Goal: Information Seeking & Learning: Learn about a topic

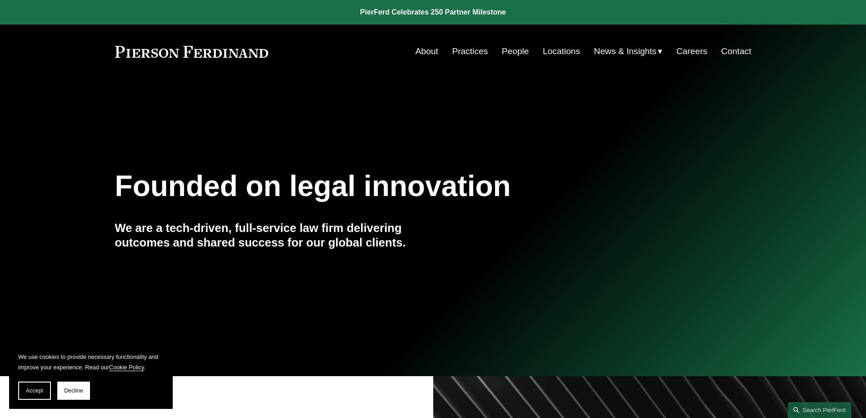
click at [469, 51] on link "Practices" at bounding box center [470, 51] width 36 height 17
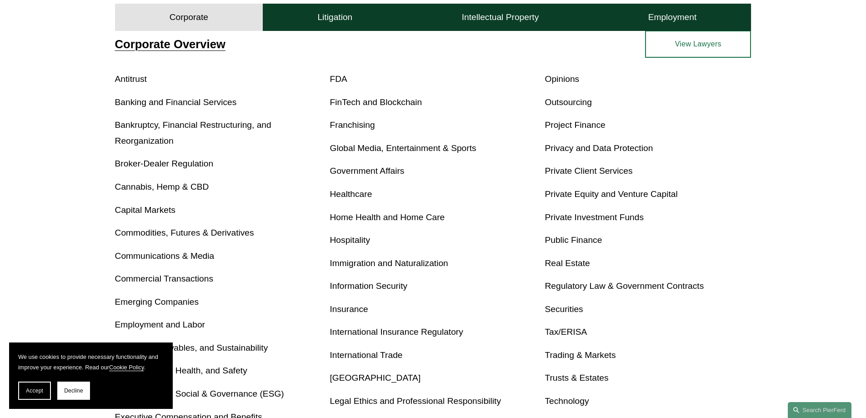
scroll to position [364, 0]
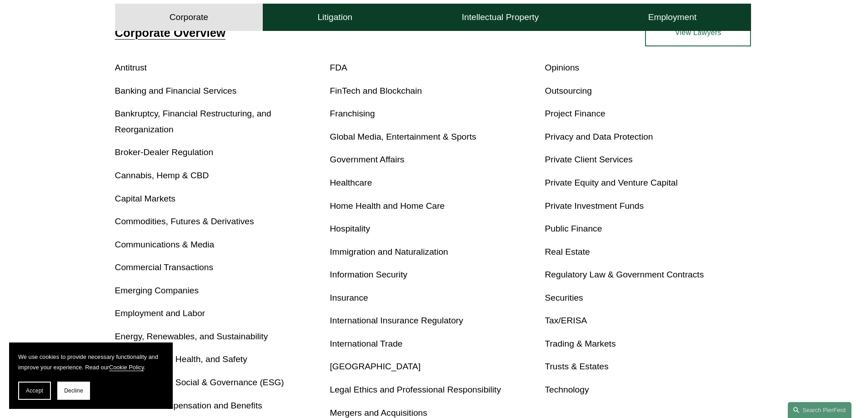
click at [149, 195] on link "Capital Markets" at bounding box center [145, 199] width 60 height 10
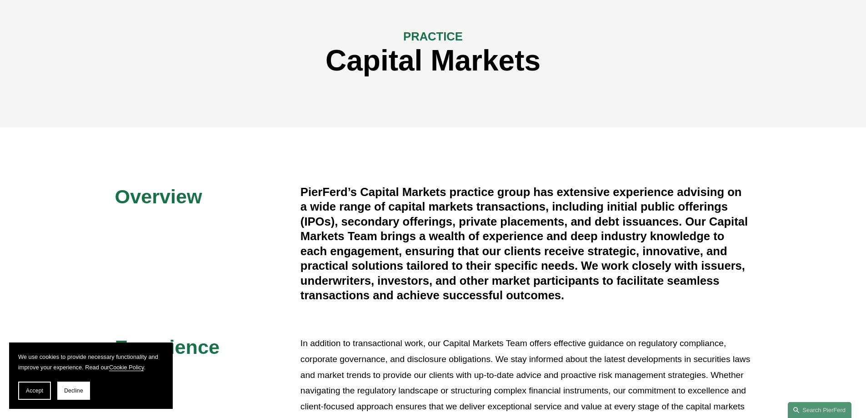
scroll to position [91, 0]
drag, startPoint x: 676, startPoint y: 191, endPoint x: 724, endPoint y: 195, distance: 47.9
click at [724, 195] on h4 "PierFerd’s Capital Markets practice group has extensive experience advising on …" at bounding box center [525, 243] width 451 height 118
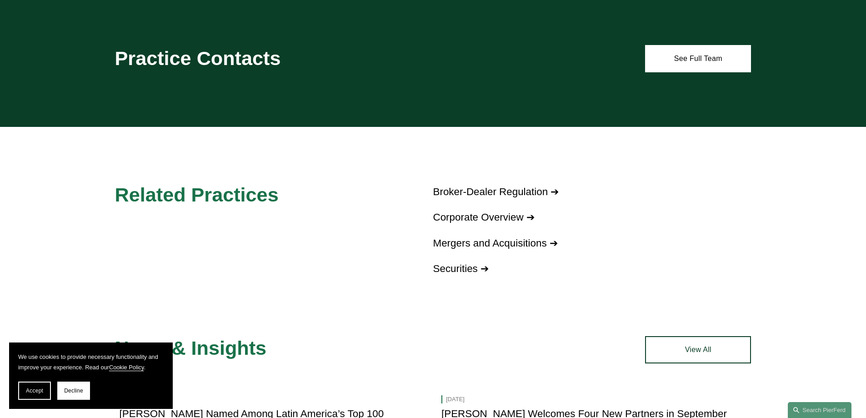
scroll to position [591, 0]
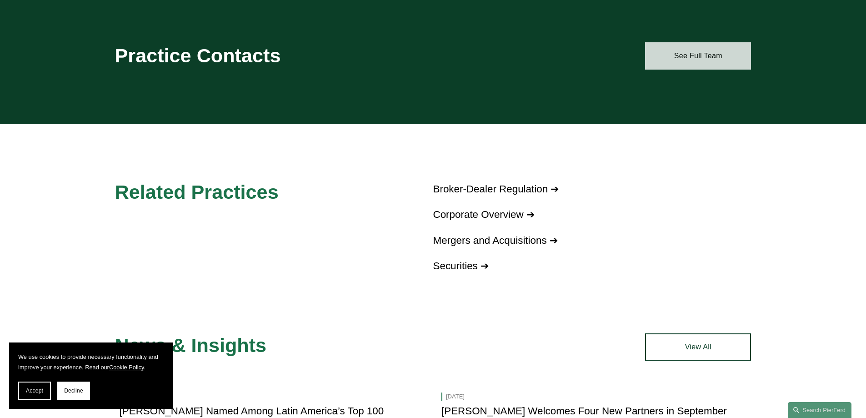
click at [694, 64] on link "See Full Team" at bounding box center [698, 55] width 106 height 27
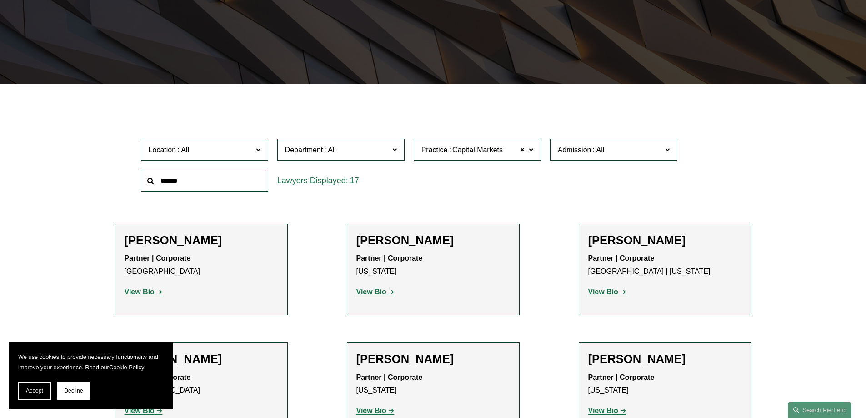
scroll to position [182, 0]
